Goal: Task Accomplishment & Management: Manage account settings

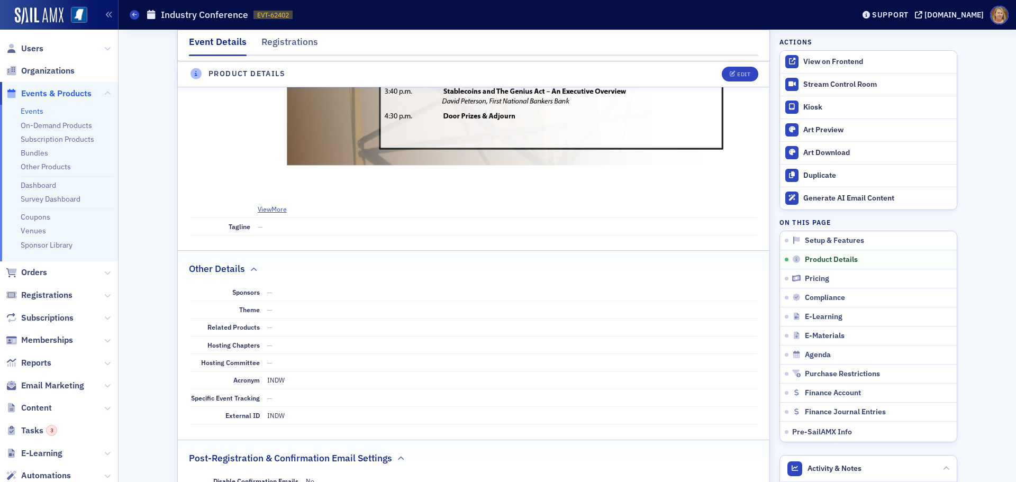
scroll to position [976, 0]
